Goal: Task Accomplishment & Management: Manage account settings

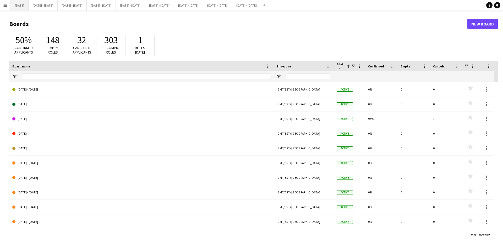
click at [22, 6] on button "[DATE] Close" at bounding box center [20, 5] width 18 height 10
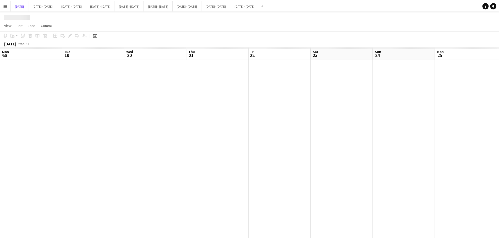
scroll to position [0, 201]
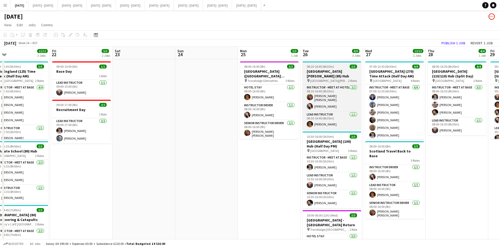
click at [338, 66] on div "08:10-16:45 (8h35m) 3/3" at bounding box center [332, 66] width 59 height 4
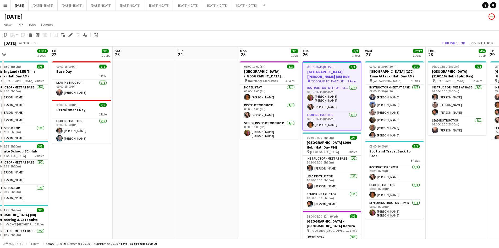
click at [338, 66] on div "08:10-16:45 (8h35m) 3/3" at bounding box center [332, 67] width 58 height 4
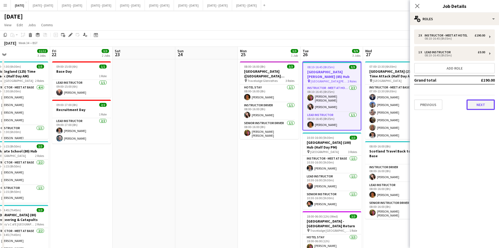
click at [476, 105] on button "Next" at bounding box center [481, 104] width 28 height 10
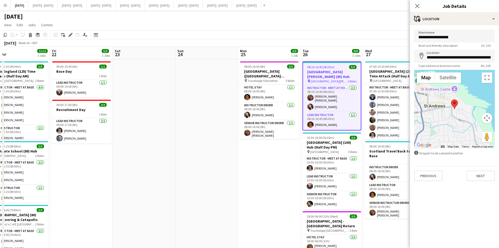
click at [478, 169] on div "Previous Next" at bounding box center [455, 173] width 81 height 15
click at [479, 172] on button "Next" at bounding box center [481, 175] width 28 height 10
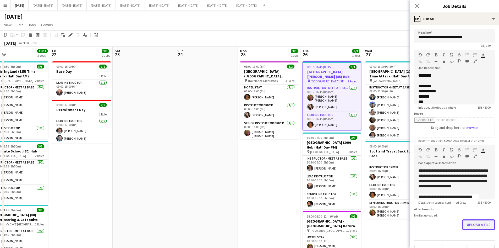
click at [467, 240] on form "**********" at bounding box center [454, 142] width 89 height 226
click at [467, 229] on button "Upload a file" at bounding box center [479, 224] width 33 height 10
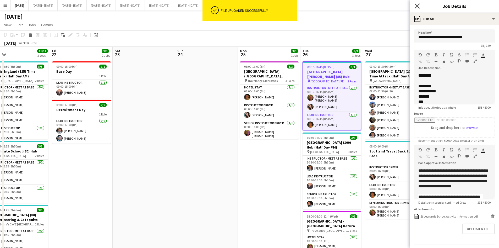
click at [418, 7] on icon "Close pop-in" at bounding box center [417, 5] width 5 height 5
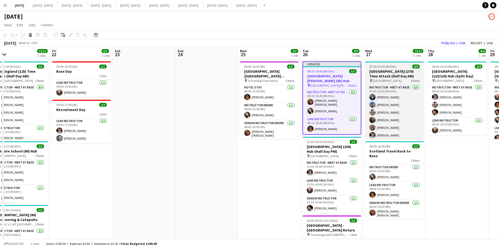
click at [399, 66] on div "07:00-13:30 (6h30m) 9/9" at bounding box center [394, 66] width 59 height 4
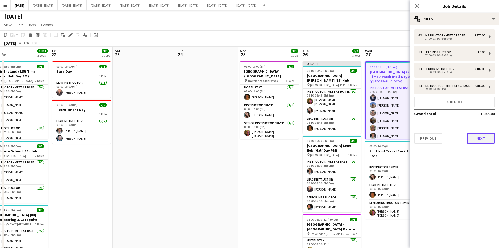
click at [475, 139] on button "Next" at bounding box center [481, 138] width 28 height 10
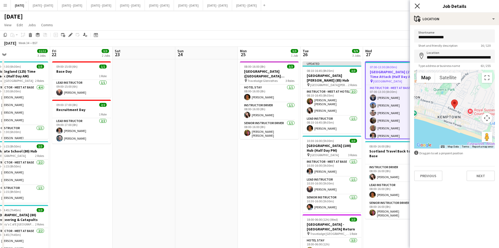
click at [417, 5] on icon "Close pop-in" at bounding box center [417, 5] width 5 height 5
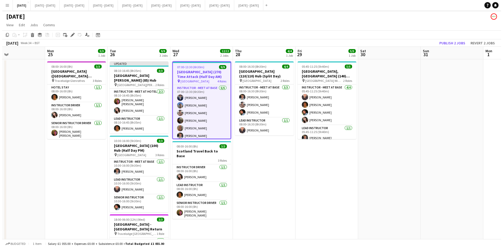
scroll to position [0, 177]
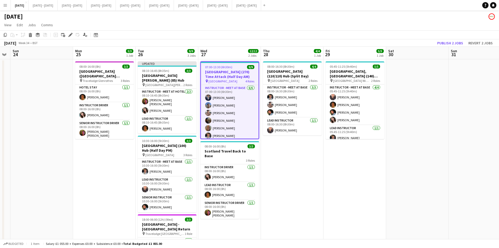
drag, startPoint x: 463, startPoint y: 167, endPoint x: 298, endPoint y: 177, distance: 165.2
click at [298, 177] on app-calendar-viewport "Thu 21 11/11 3 Jobs Fri 22 3/3 2 Jobs Sat 23 Sun 24 Mon 25 3/3 1 Job Tue 26 9/9…" at bounding box center [249, 167] width 499 height 240
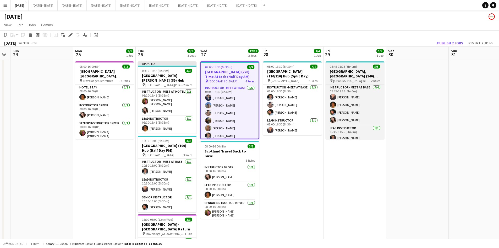
click at [351, 67] on span "05:45-11:25 (5h40m)" at bounding box center [343, 66] width 27 height 4
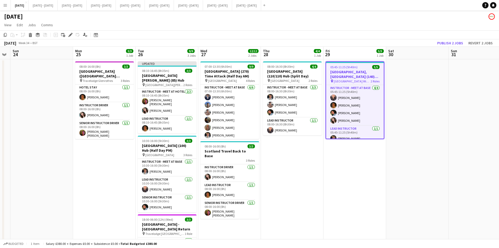
click at [351, 67] on span "05:45-11:25 (5h40m)" at bounding box center [344, 67] width 27 height 4
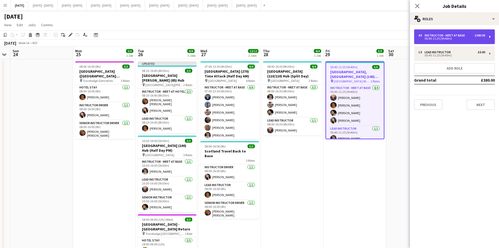
click at [434, 37] on div "05:45-11:25 (5h40m)" at bounding box center [452, 38] width 67 height 3
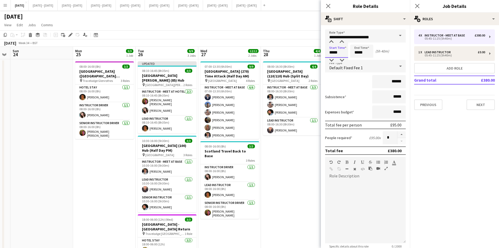
drag, startPoint x: 338, startPoint y: 52, endPoint x: 329, endPoint y: 55, distance: 9.6
click at [329, 55] on input "*****" at bounding box center [336, 51] width 23 height 13
type input "*****"
click at [327, 7] on icon at bounding box center [328, 5] width 5 height 5
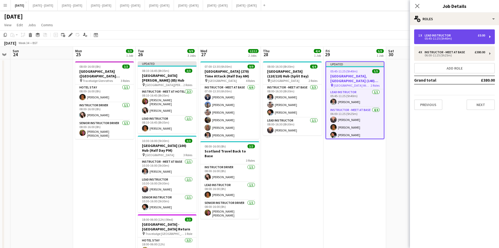
click at [431, 41] on div "1 x Lead Instructor £0.00 05:45-11:25 (5h40m)" at bounding box center [455, 36] width 81 height 15
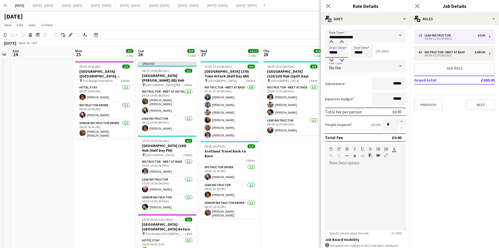
drag, startPoint x: 342, startPoint y: 55, endPoint x: 327, endPoint y: 54, distance: 15.2
click at [327, 54] on input "*****" at bounding box center [336, 51] width 23 height 13
type input "*****"
click at [327, 4] on icon at bounding box center [328, 5] width 5 height 5
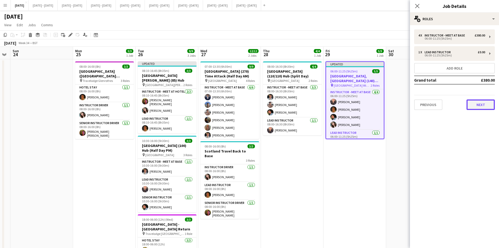
click at [480, 105] on button "Next" at bounding box center [481, 104] width 28 height 10
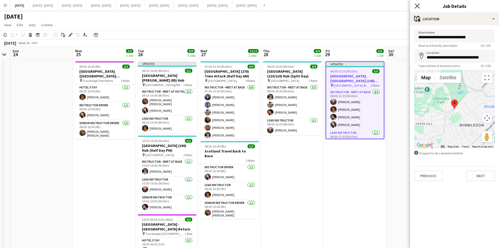
click at [417, 6] on icon "Close pop-in" at bounding box center [417, 5] width 5 height 5
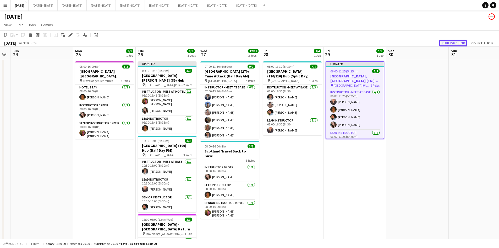
click at [445, 42] on button "Publish 1 job" at bounding box center [454, 43] width 28 height 7
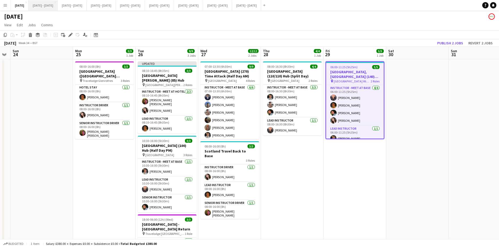
click at [48, 3] on button "[DATE] - [DATE] Close" at bounding box center [43, 5] width 29 height 10
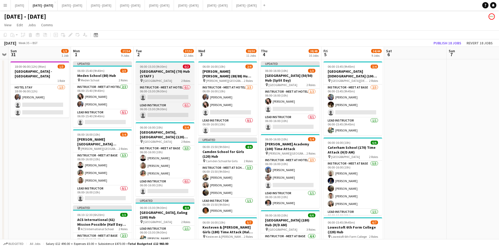
click at [169, 77] on h3 "[GEOGRAPHIC_DATA] (70) Hub (STAFF )" at bounding box center [165, 73] width 59 height 9
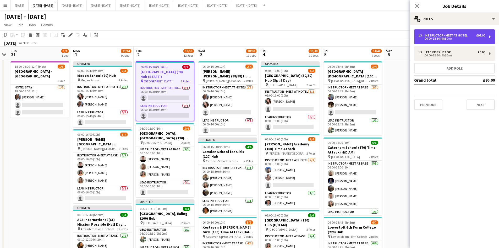
click at [439, 32] on div "1 x Instructor - Meet at Hotel £95.00 06:00-15:30 (9h30m)" at bounding box center [455, 36] width 81 height 15
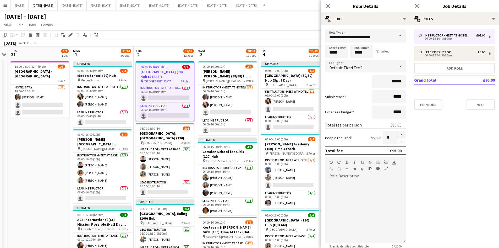
click at [396, 35] on span at bounding box center [400, 35] width 11 height 13
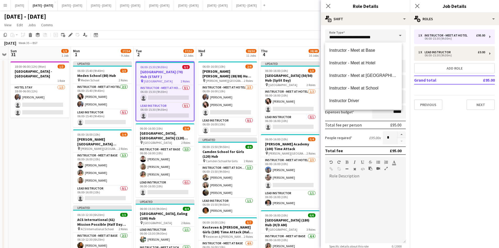
scroll to position [110, 0]
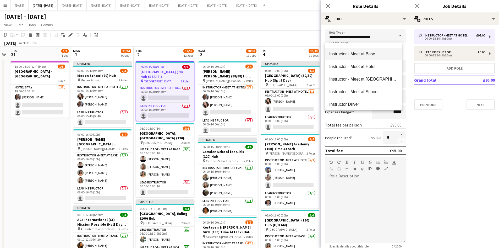
click at [376, 53] on span "Instructor - Meet at Base" at bounding box center [364, 53] width 68 height 5
type input "**********"
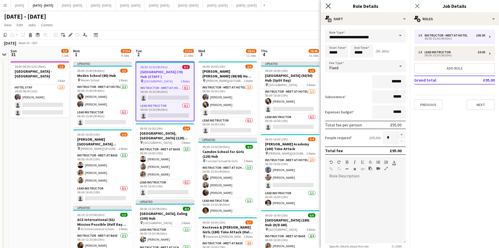
click at [328, 4] on icon "Close pop-in" at bounding box center [328, 5] width 5 height 5
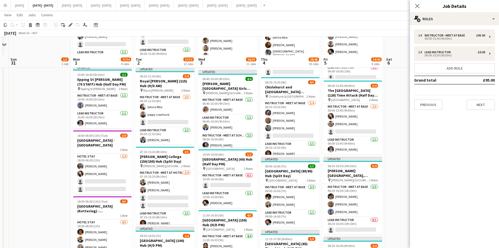
scroll to position [393, 0]
